Goal: Information Seeking & Learning: Find specific page/section

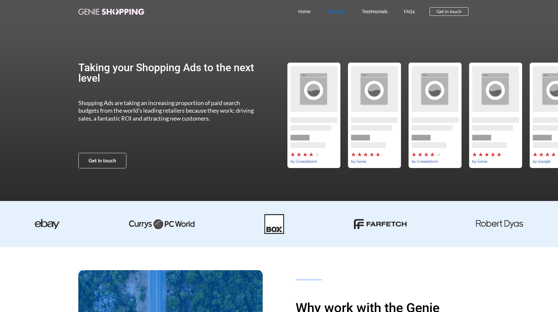
click at [335, 12] on link "About us" at bounding box center [336, 11] width 35 height 15
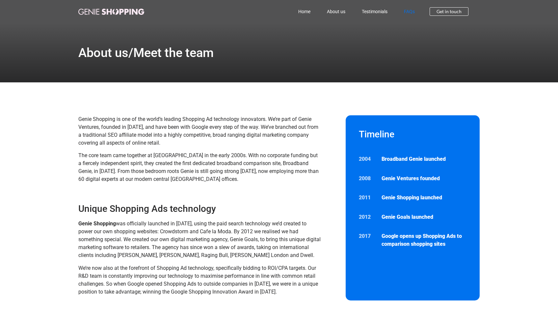
click at [407, 11] on link "FAQs" at bounding box center [409, 11] width 27 height 15
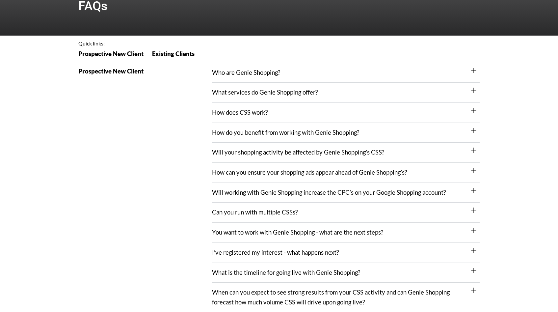
scroll to position [48, 0]
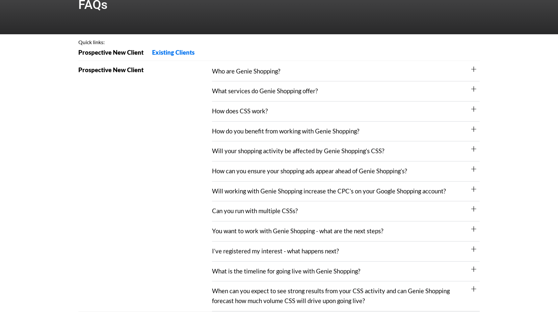
click at [177, 54] on span "Existing Clients" at bounding box center [173, 52] width 42 height 6
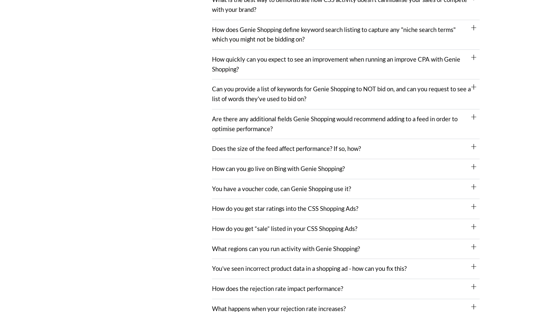
scroll to position [459, 0]
click at [474, 89] on span at bounding box center [473, 87] width 5 height 6
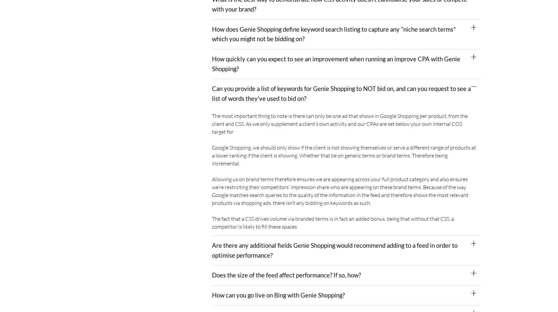
click at [474, 89] on icon at bounding box center [473, 86] width 5 height 5
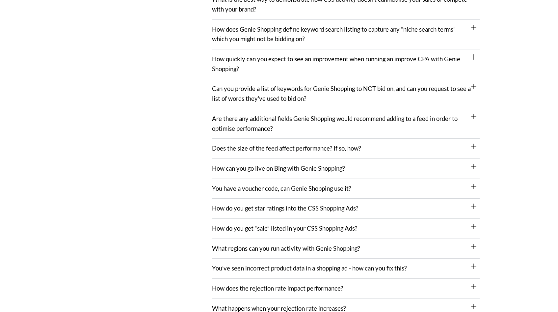
click at [476, 167] on icon at bounding box center [473, 166] width 5 height 5
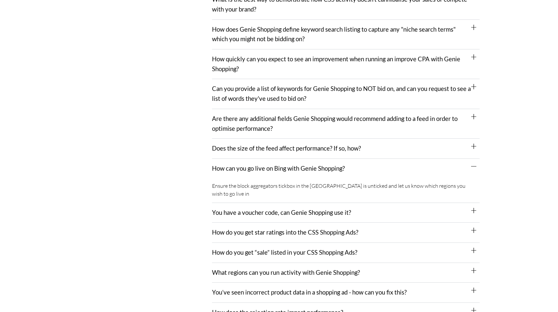
click at [476, 167] on icon at bounding box center [473, 166] width 5 height 5
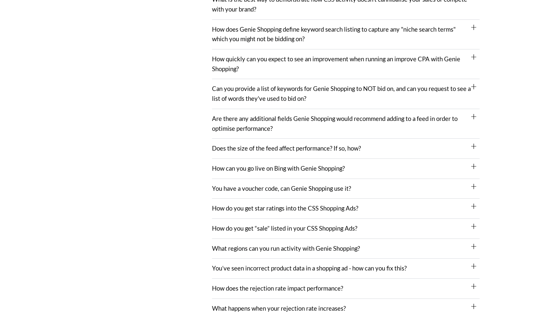
click at [476, 188] on icon at bounding box center [473, 186] width 5 height 5
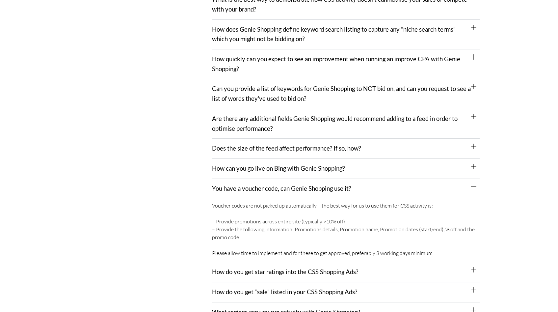
click at [476, 188] on icon at bounding box center [473, 186] width 5 height 5
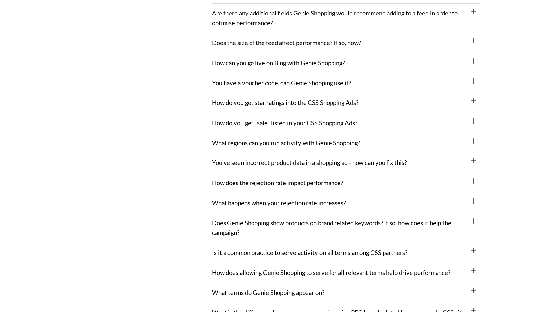
scroll to position [565, 0]
click at [476, 143] on div "What regions can you run activity with Genie Shopping?" at bounding box center [346, 143] width 268 height 20
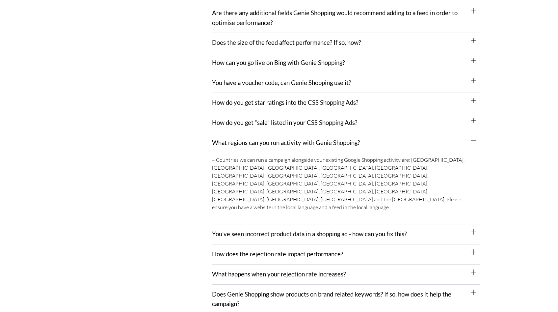
click at [476, 143] on div "What regions can you run activity with Genie Shopping?" at bounding box center [346, 143] width 268 height 20
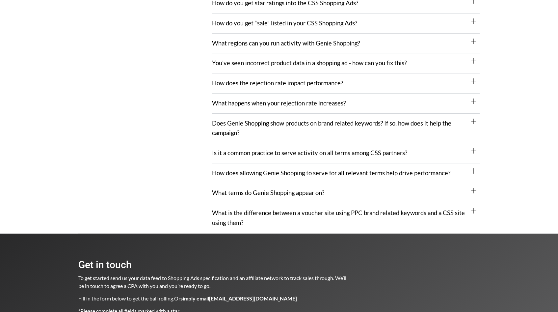
scroll to position [675, 0]
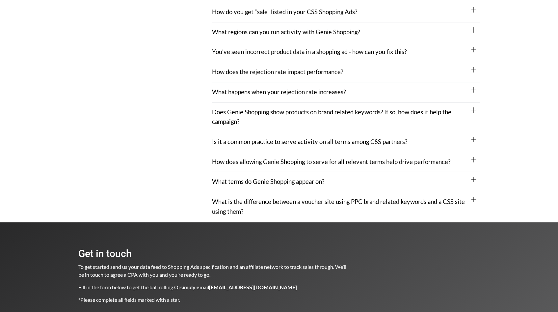
click at [475, 200] on icon at bounding box center [473, 199] width 5 height 5
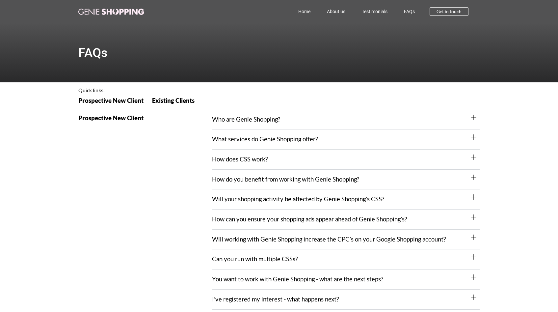
scroll to position [0, 0]
